Goal: Find specific page/section: Find specific page/section

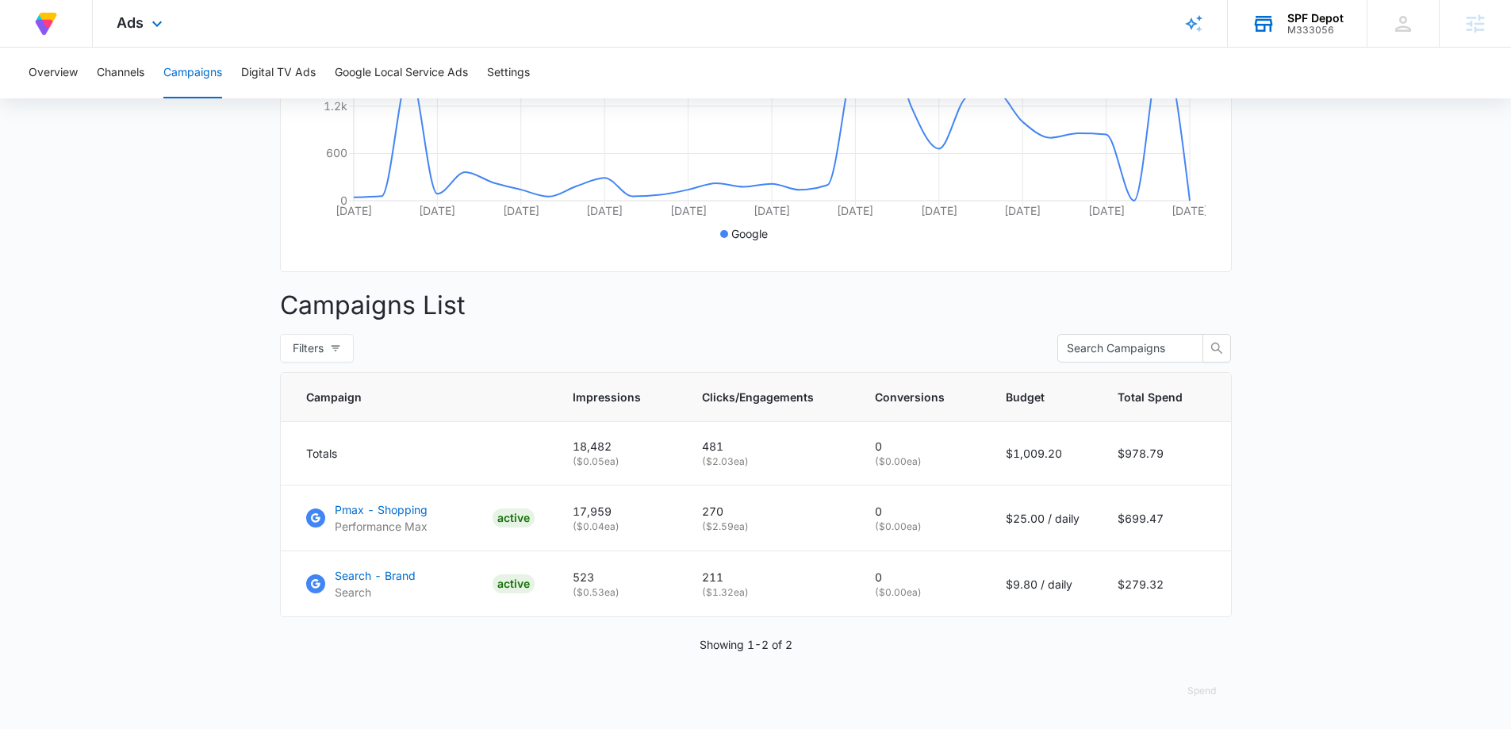
click at [1312, 37] on div "SPF Depot M333056 Your Accounts View All" at bounding box center [1297, 23] width 139 height 47
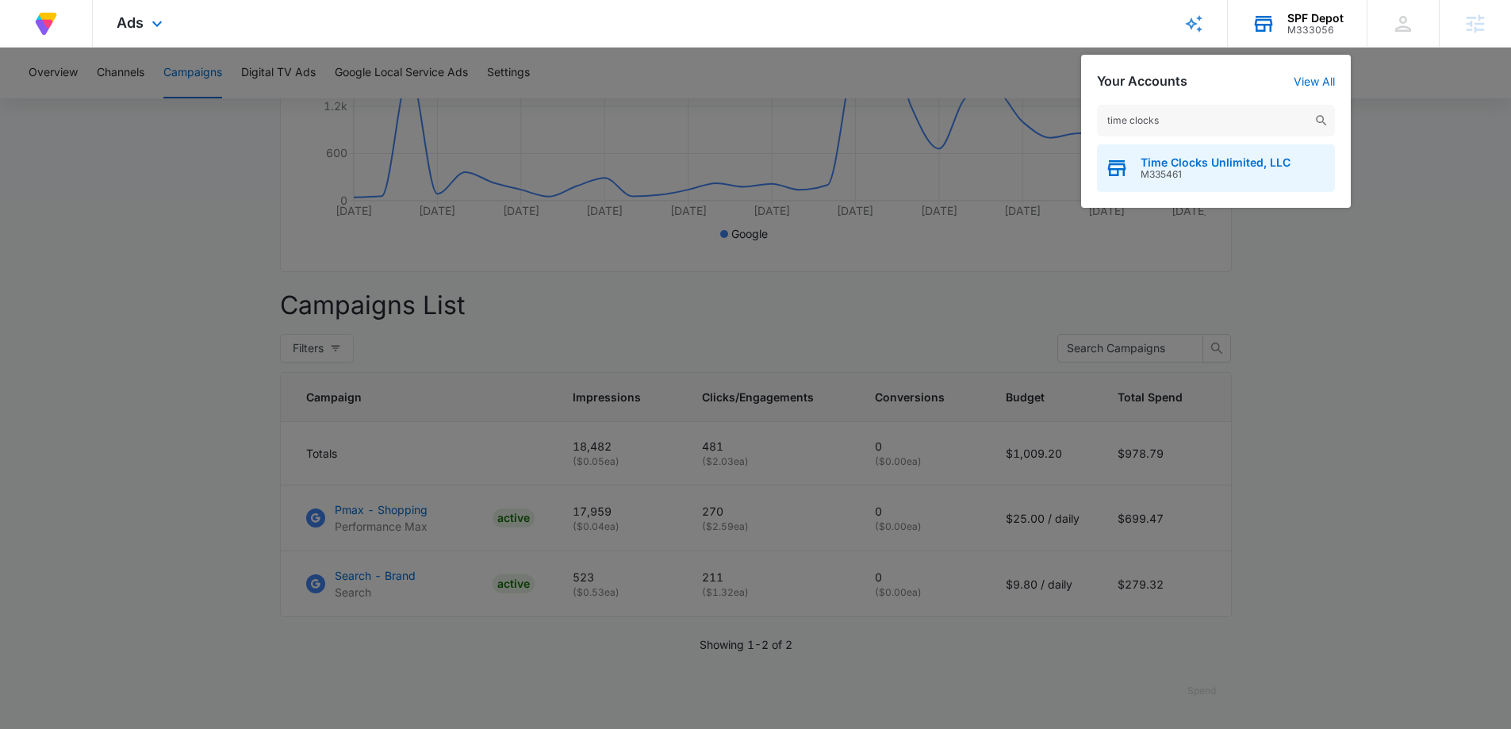
type input "time clocks"
click at [1186, 156] on span "Time Clocks Unlimited, LLC" at bounding box center [1216, 162] width 150 height 13
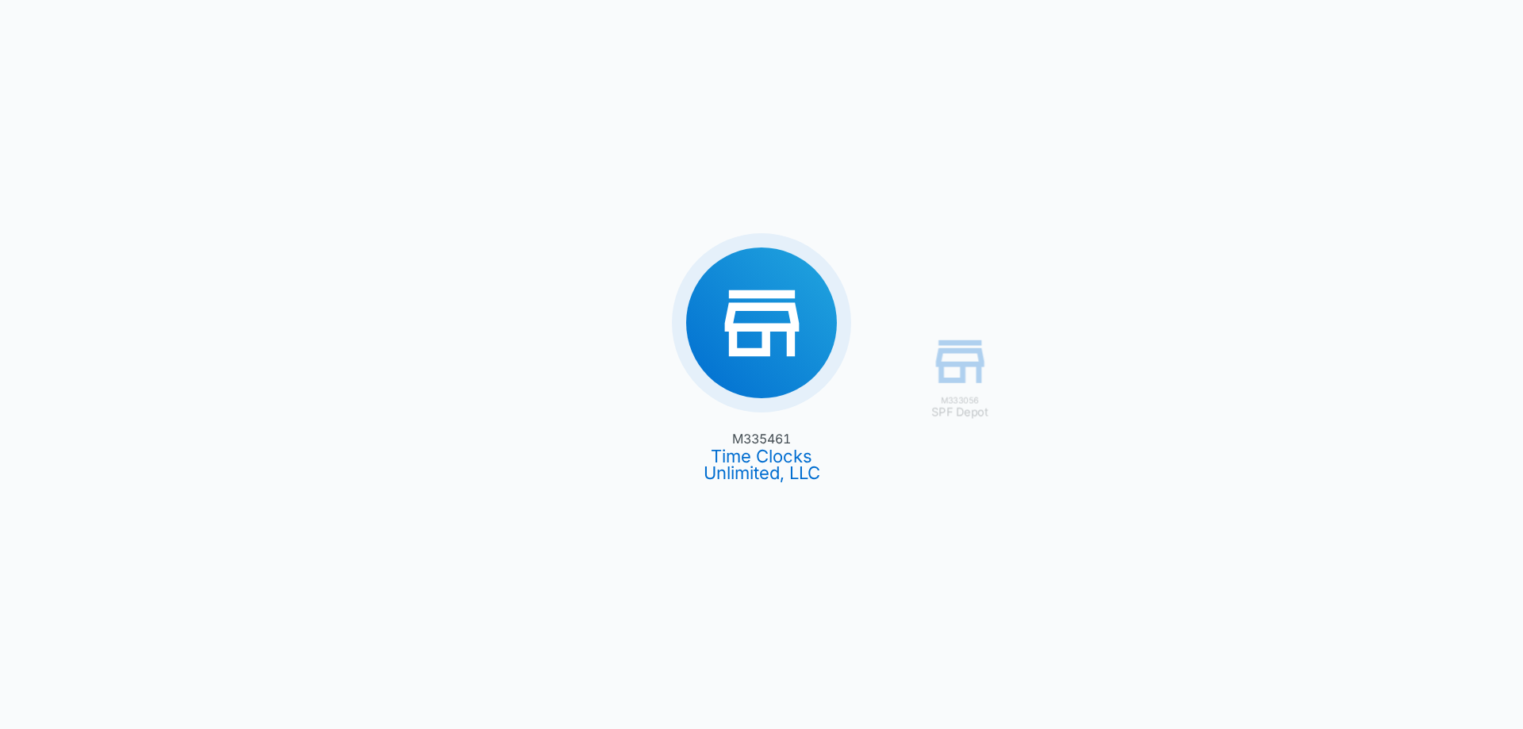
type input "09/05/2025"
type input "10/05/2025"
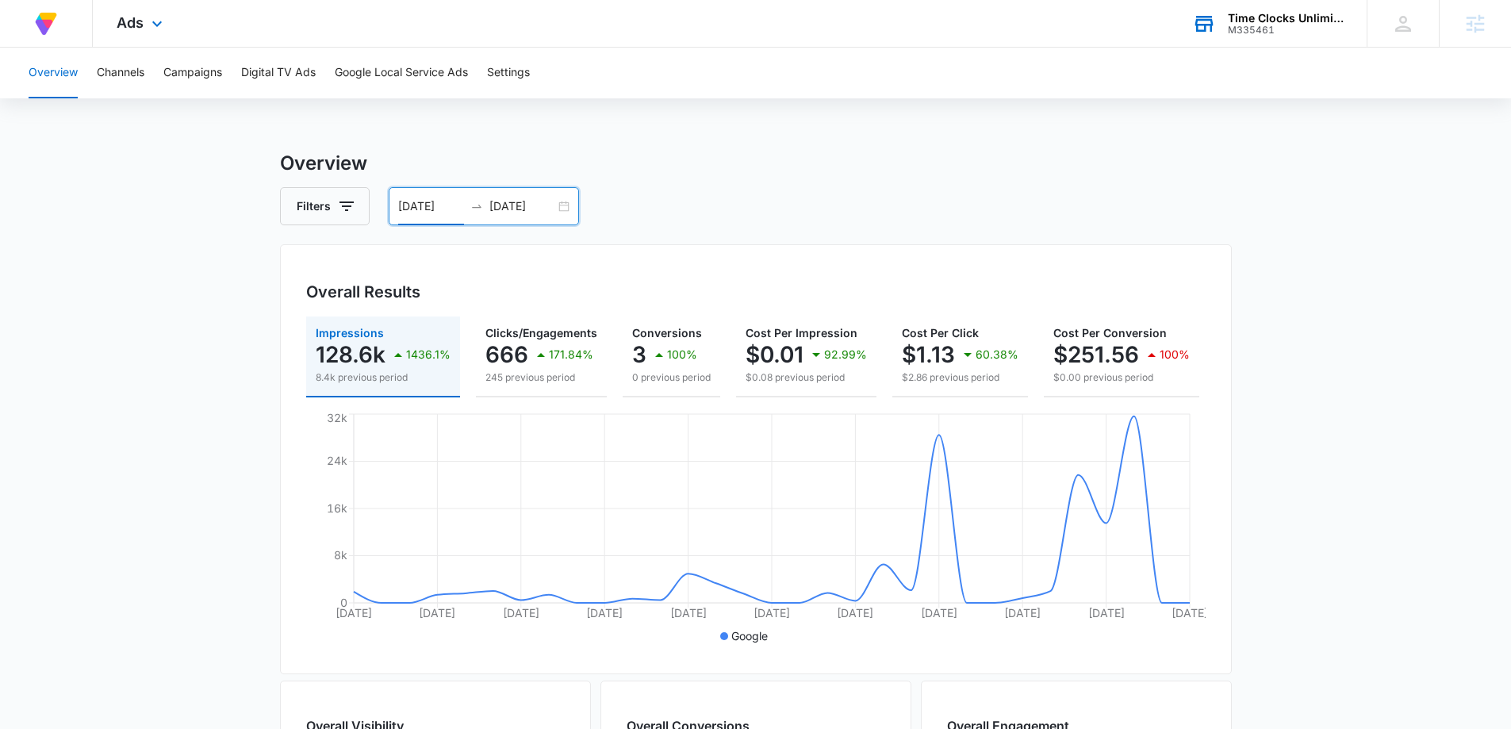
click at [405, 205] on input "09/05/2025" at bounding box center [431, 206] width 66 height 17
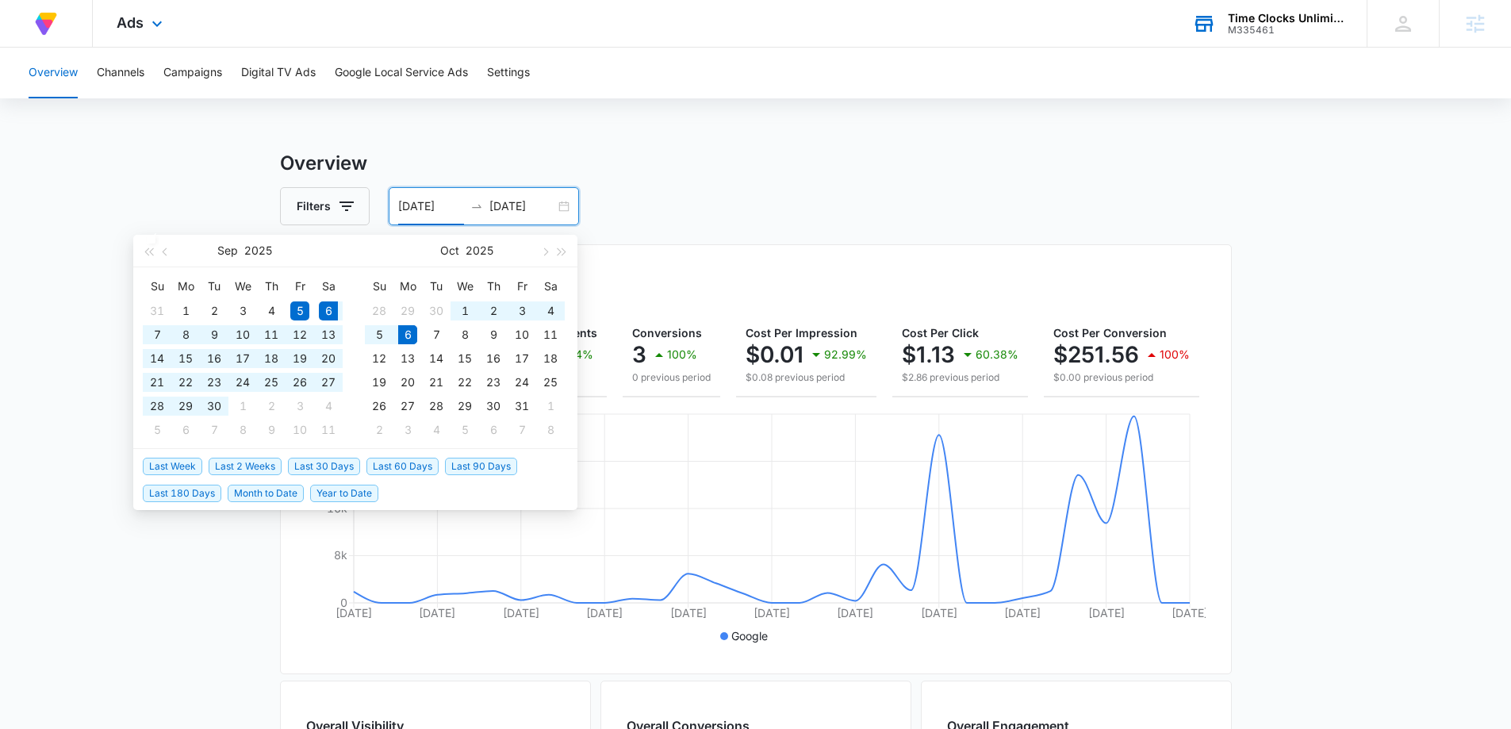
click at [336, 466] on span "Last 30 Days" at bounding box center [324, 466] width 72 height 17
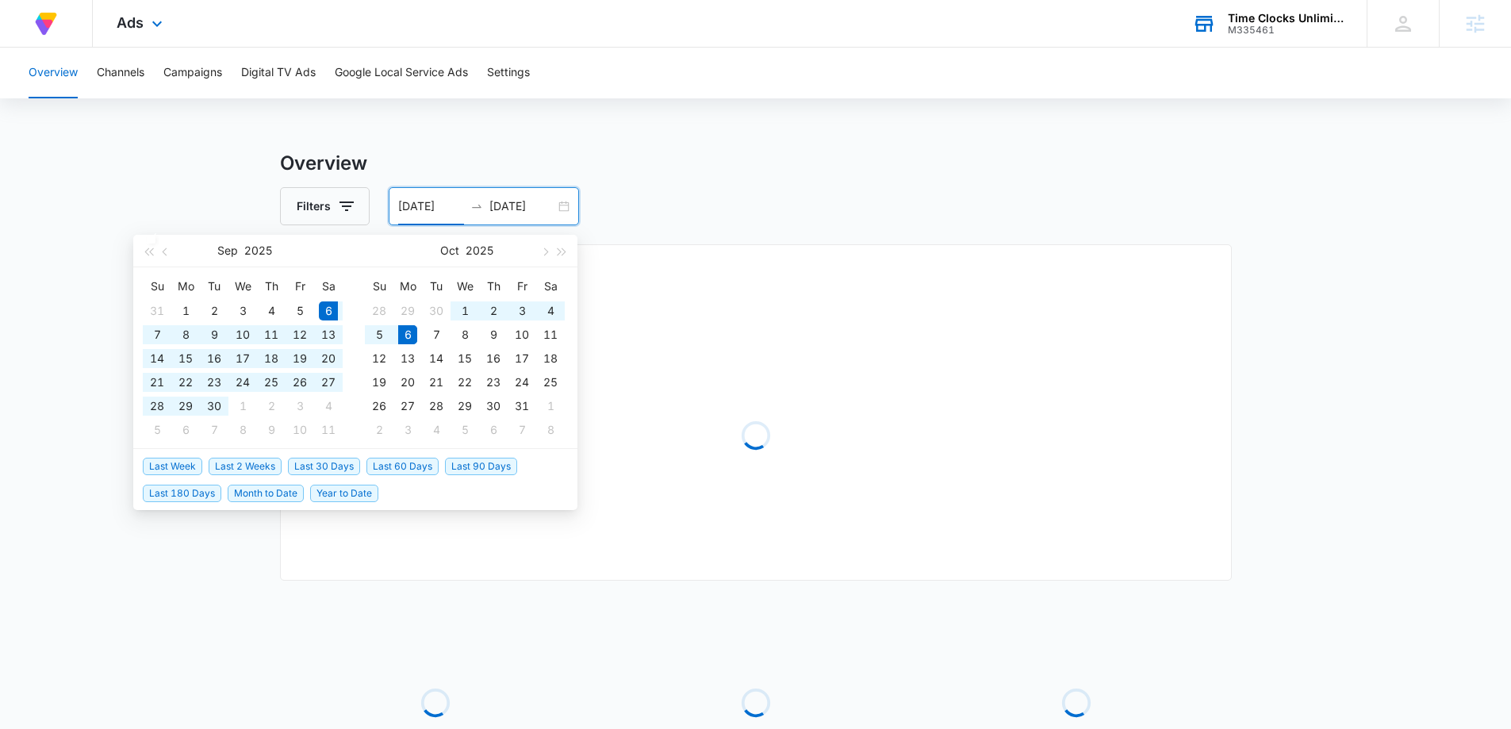
type input "[DATE]"
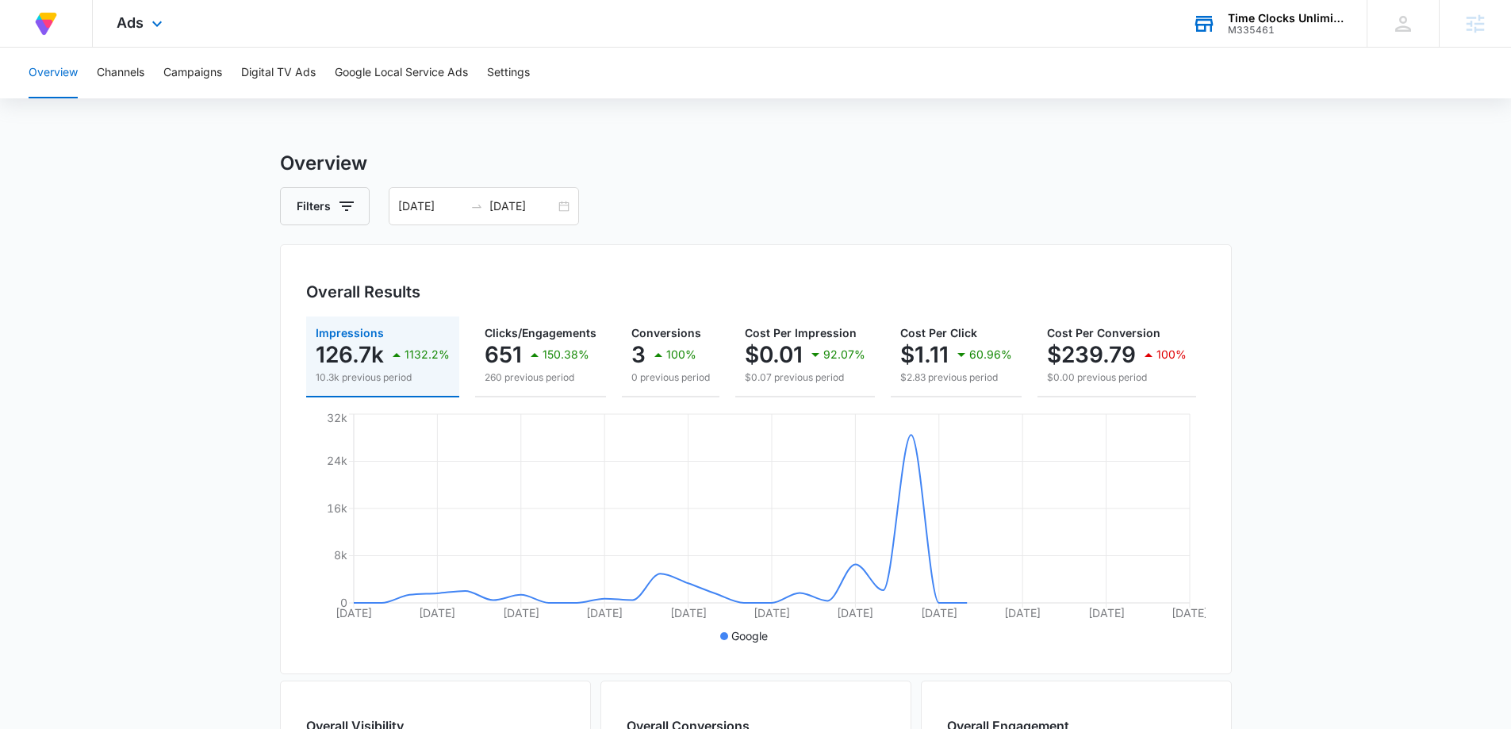
click at [181, 236] on main "Overview Filters 09/06/2025 10/06/2025 Overall Results Impressions 126.7k 1132.…" at bounding box center [755, 718] width 1511 height 1139
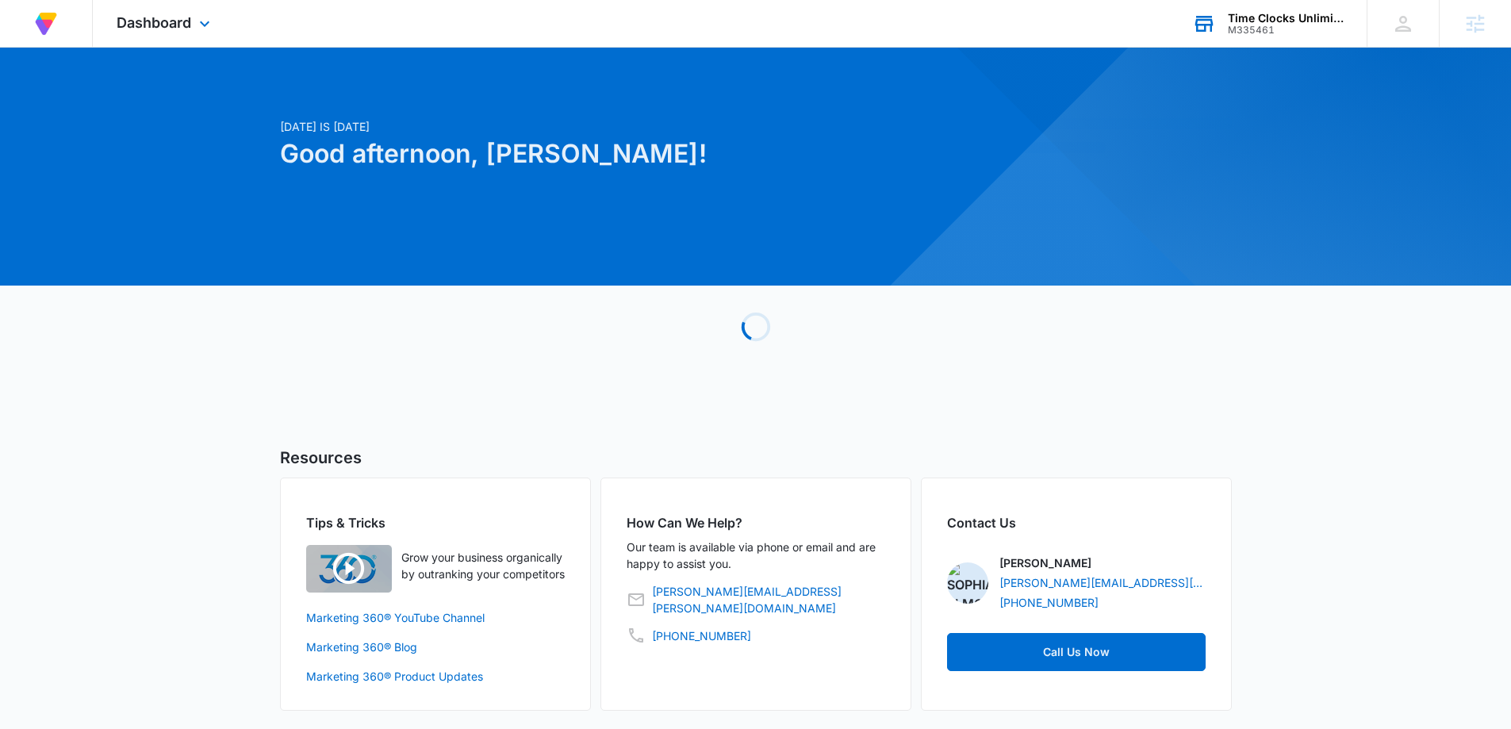
click at [1285, 27] on div "M335461" at bounding box center [1286, 30] width 116 height 11
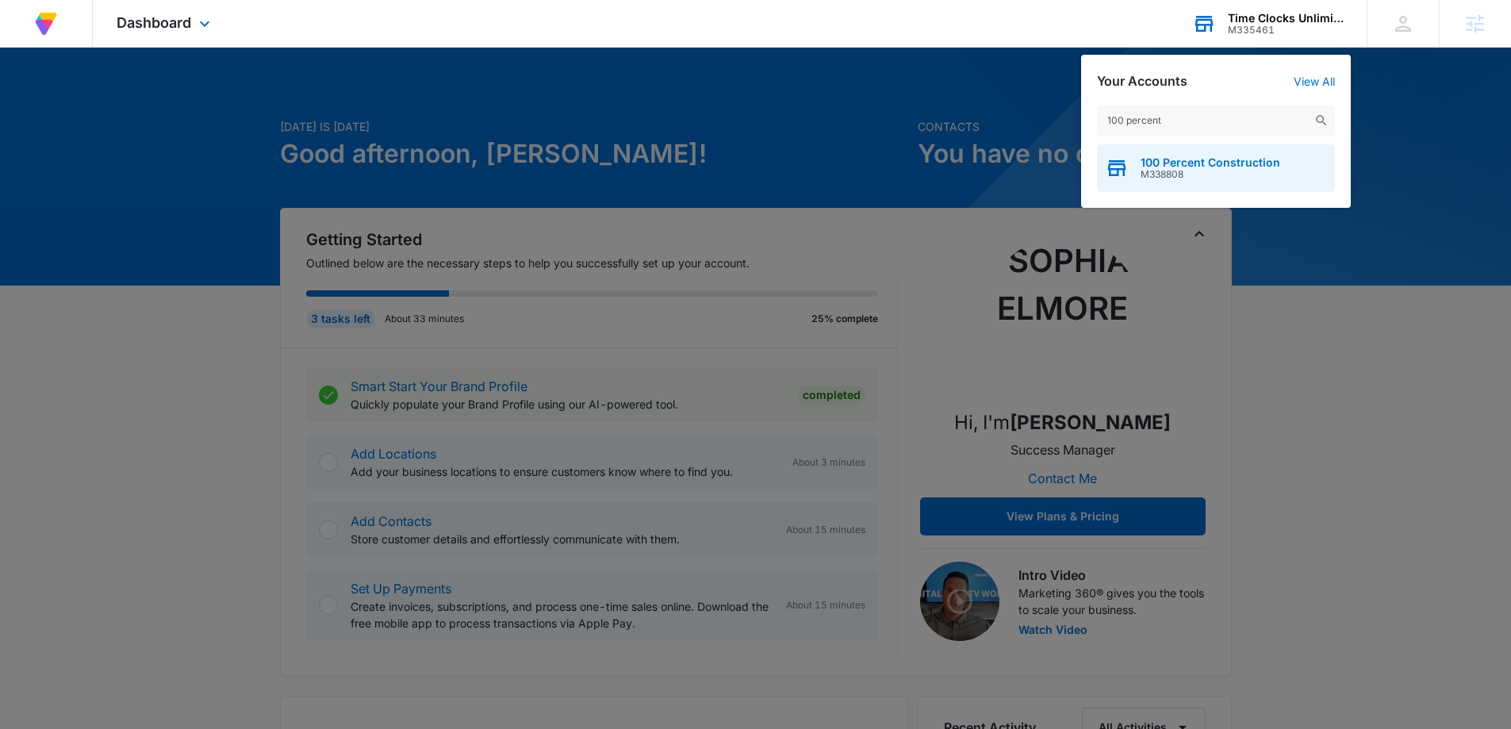
type input "100 percent"
click at [1182, 166] on span "100 Percent Construction" at bounding box center [1211, 162] width 140 height 13
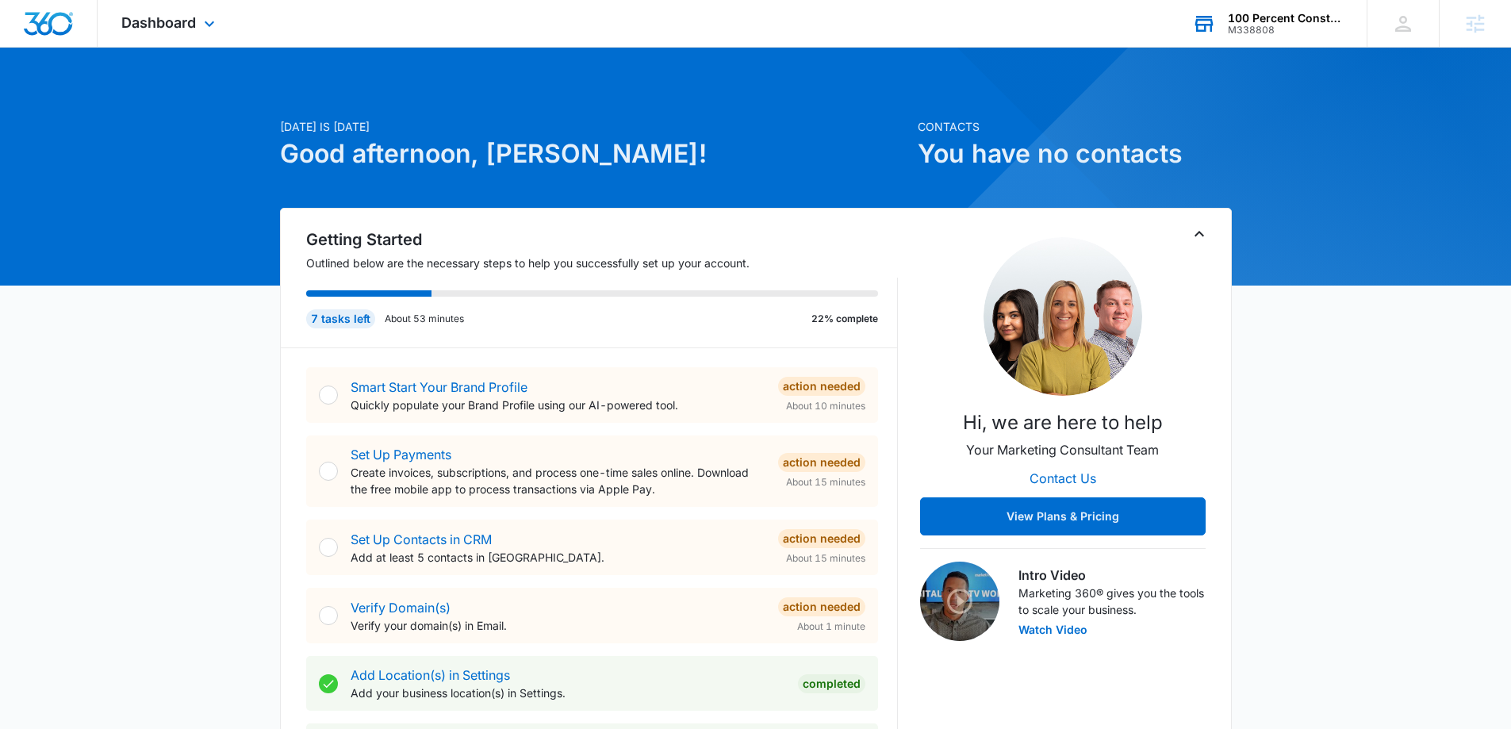
click at [1251, 29] on div "M338808" at bounding box center [1286, 30] width 116 height 11
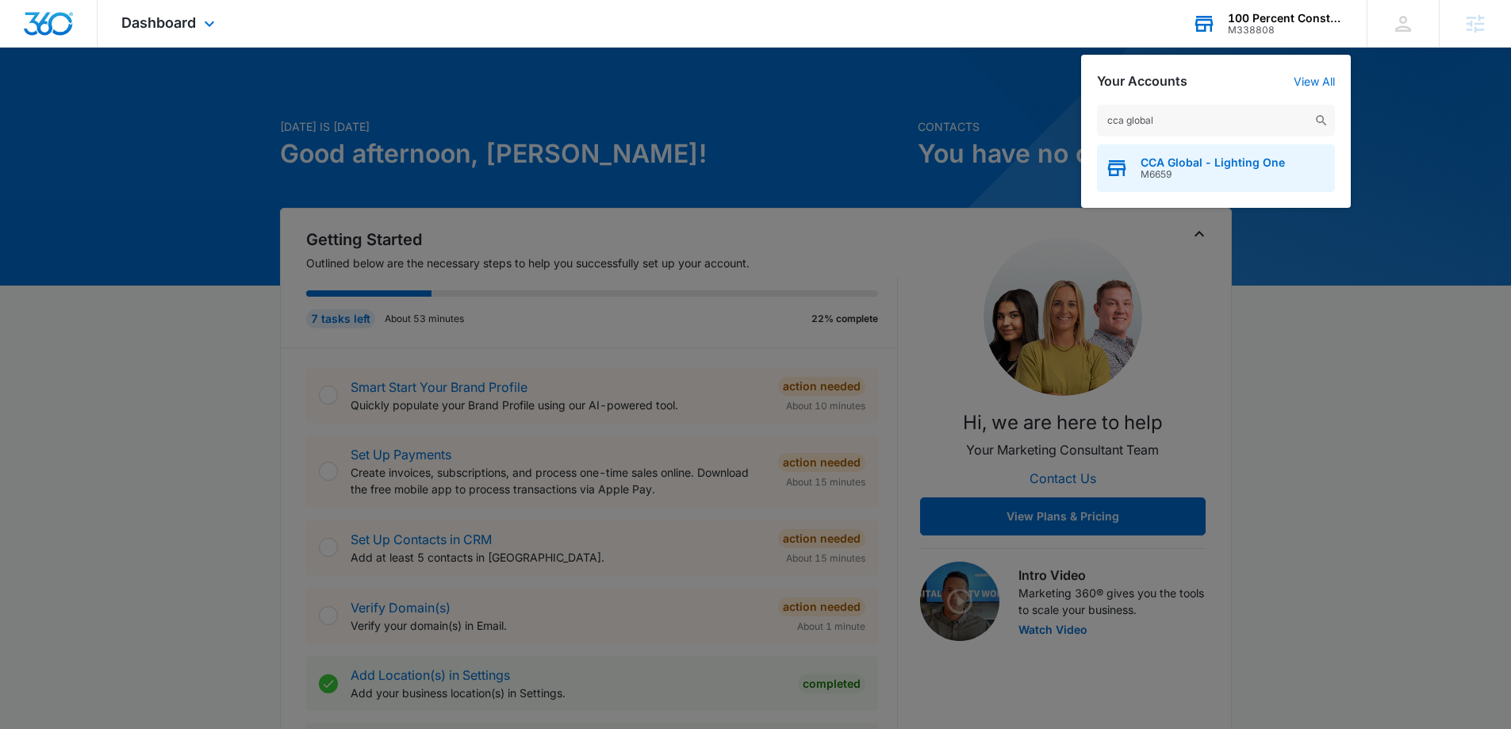
type input "cca global"
click at [1227, 159] on span "CCA Global - Lighting One" at bounding box center [1213, 162] width 144 height 13
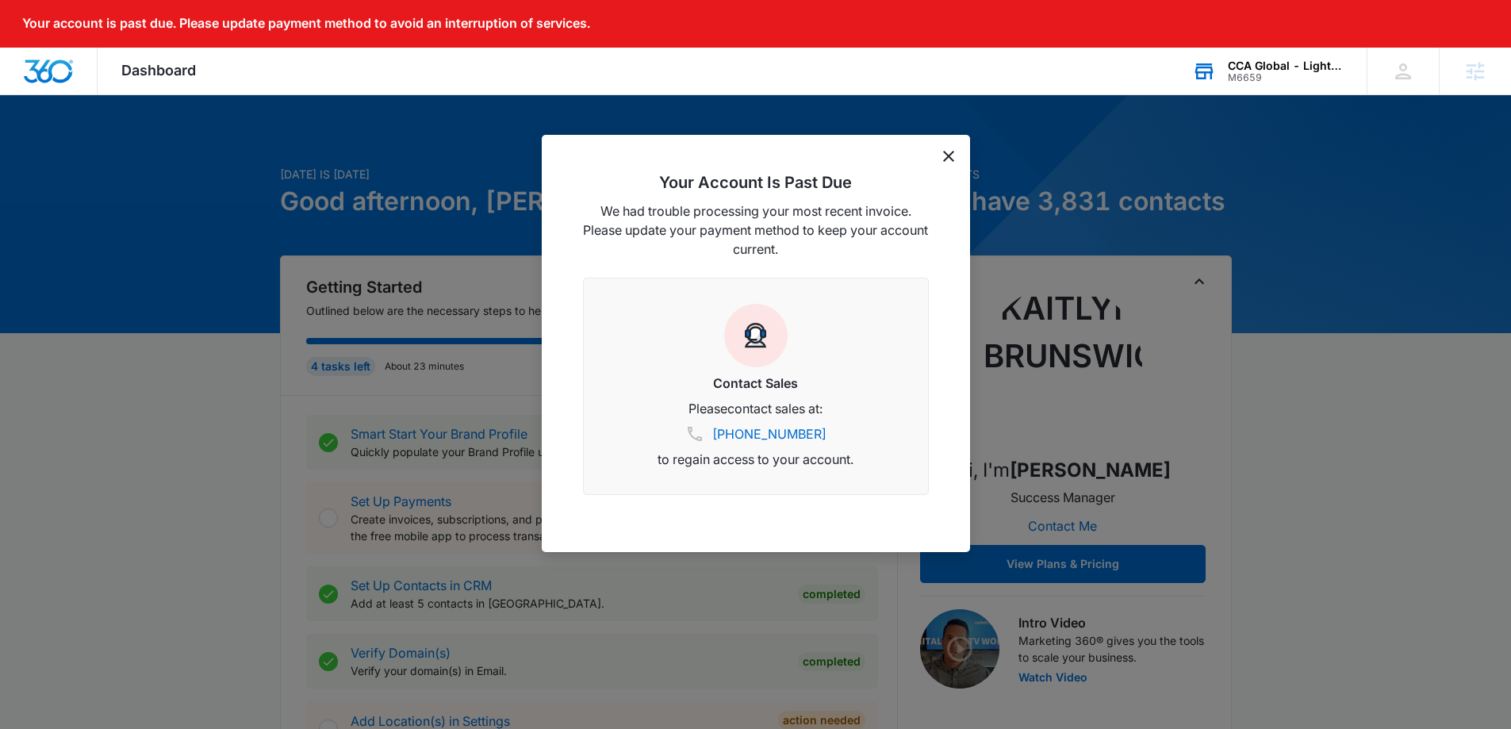
click at [953, 157] on icon "dismiss this dialog" at bounding box center [948, 156] width 11 height 11
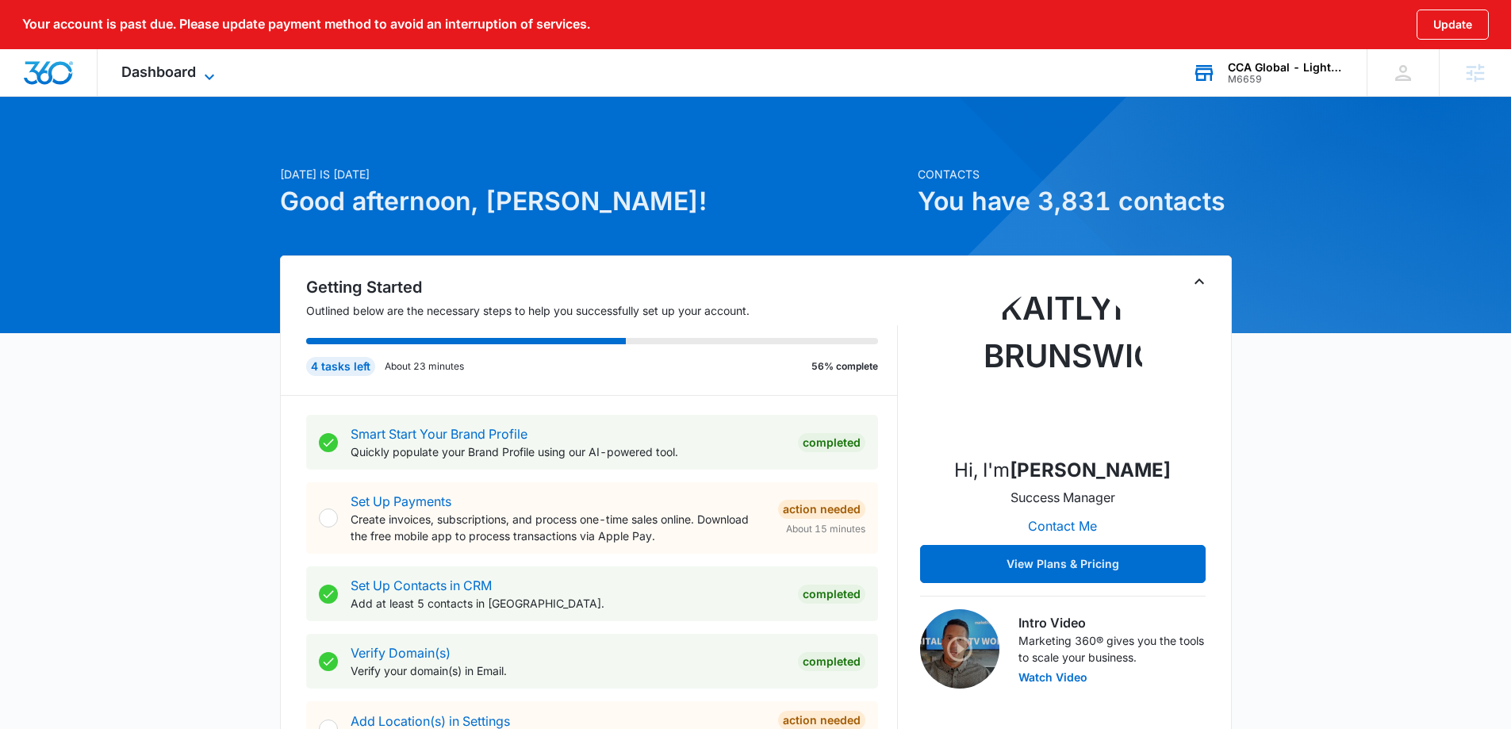
click at [144, 79] on span "Dashboard" at bounding box center [158, 71] width 75 height 17
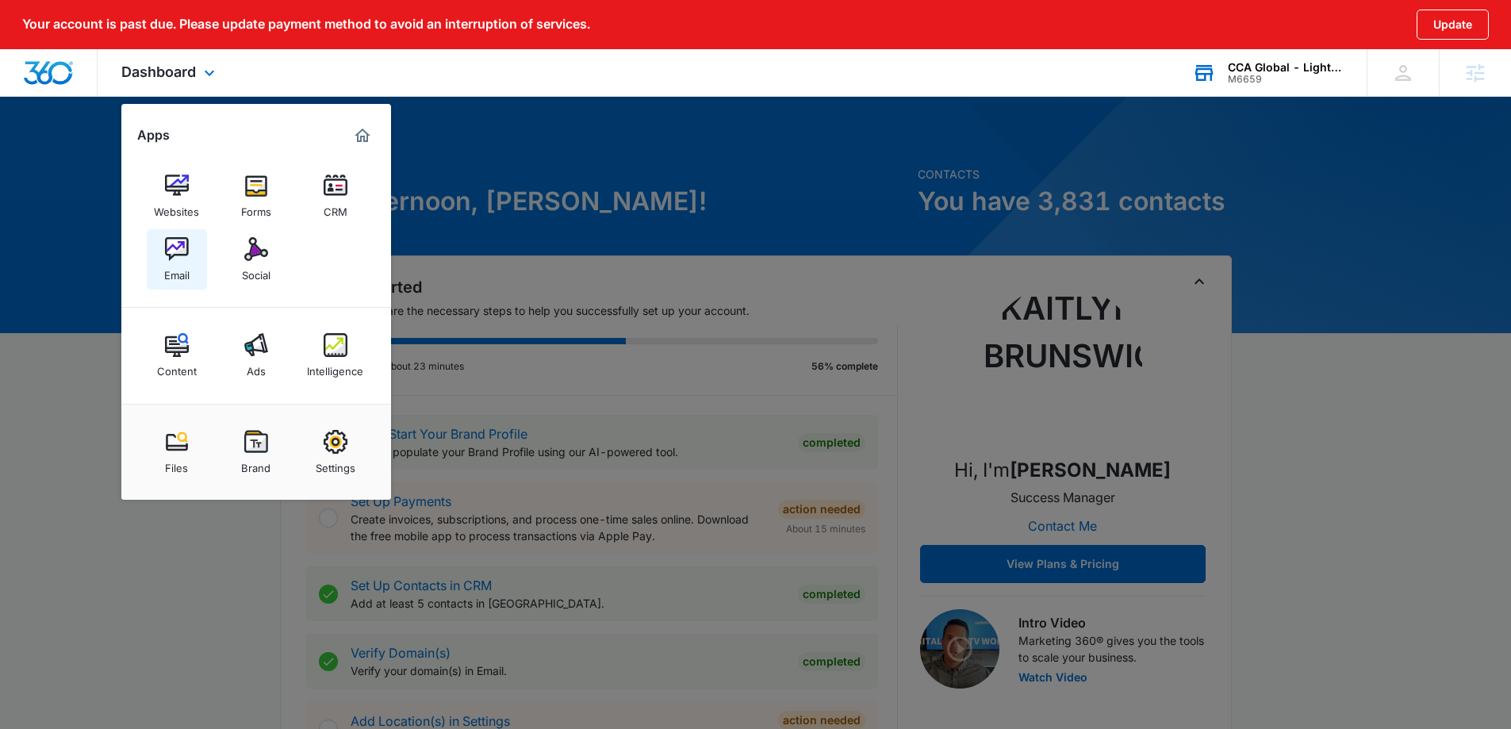
click at [186, 252] on img at bounding box center [177, 249] width 24 height 24
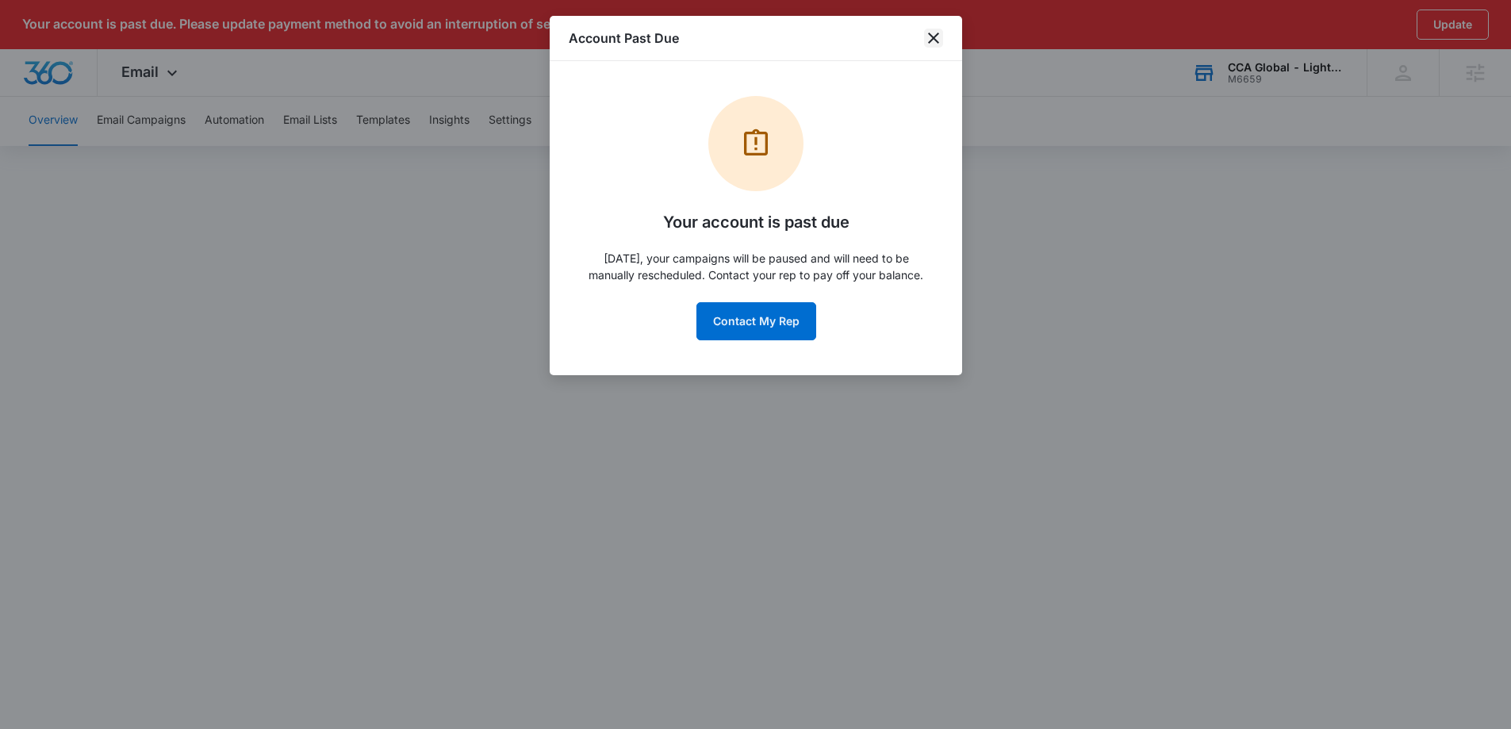
click at [935, 36] on icon "close" at bounding box center [933, 38] width 11 height 11
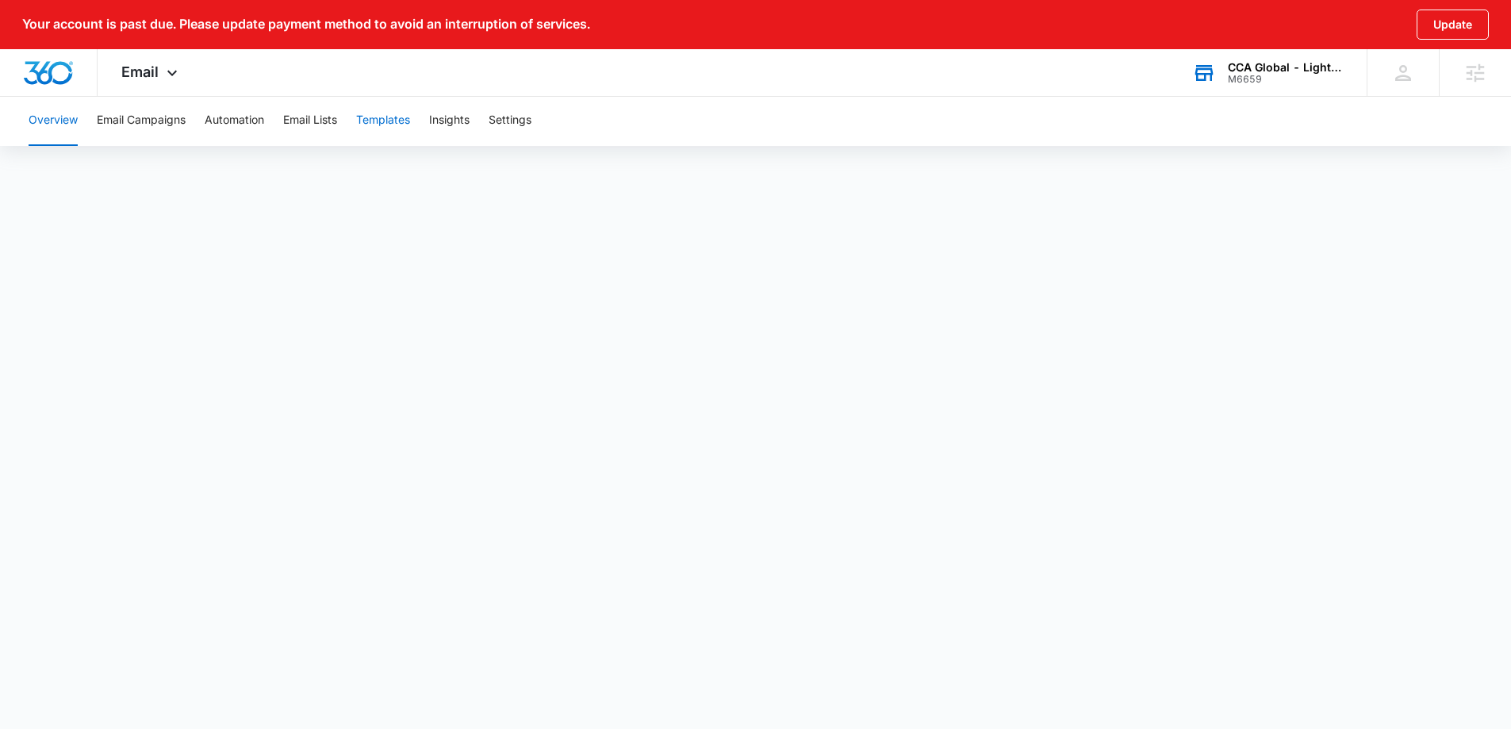
click at [388, 115] on button "Templates" at bounding box center [383, 120] width 54 height 51
